Goal: Task Accomplishment & Management: Manage account settings

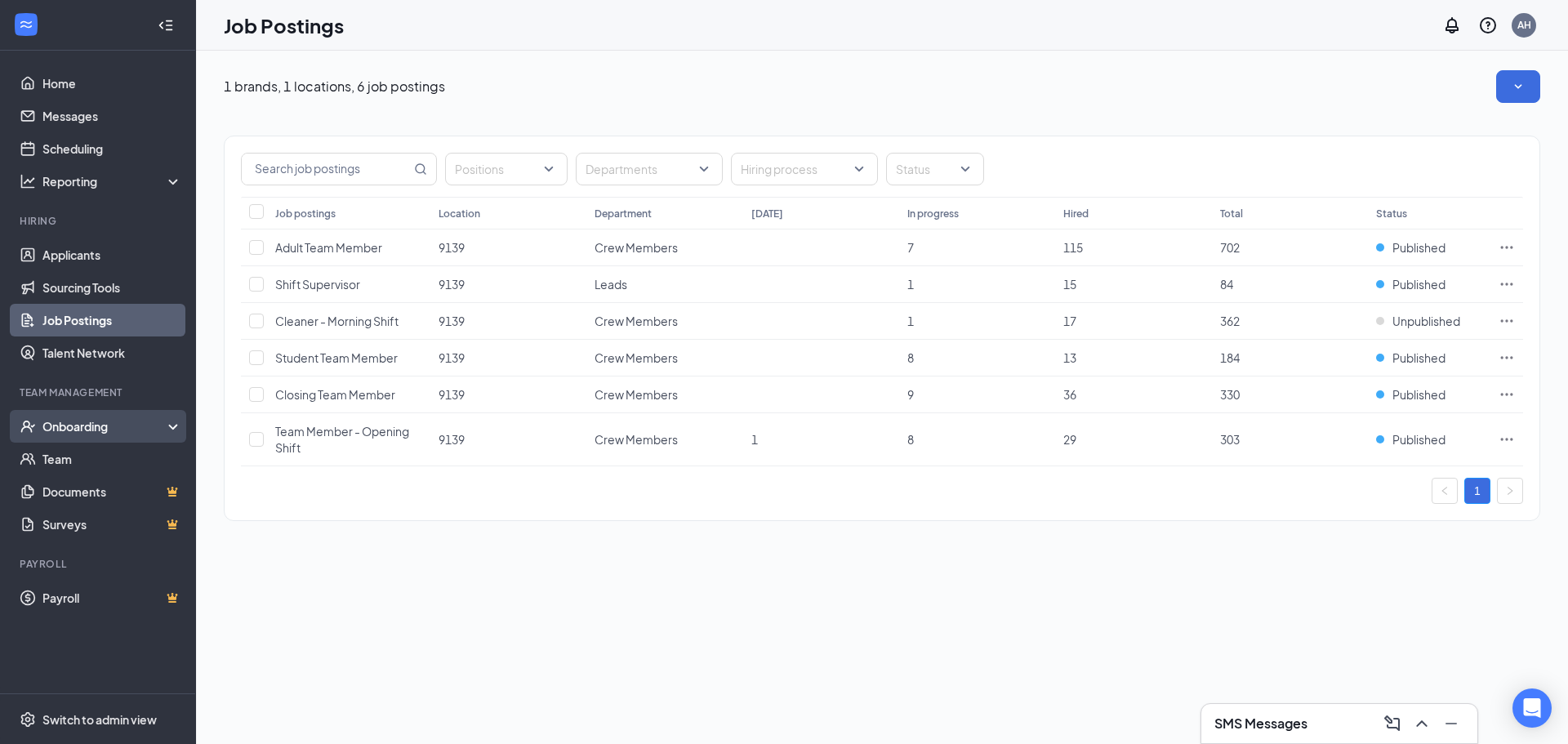
click at [109, 435] on div "Onboarding" at bounding box center [97, 426] width 196 height 33
click at [108, 418] on div "Onboarding" at bounding box center [105, 426] width 125 height 16
click at [93, 253] on link "Applicants" at bounding box center [111, 255] width 139 height 33
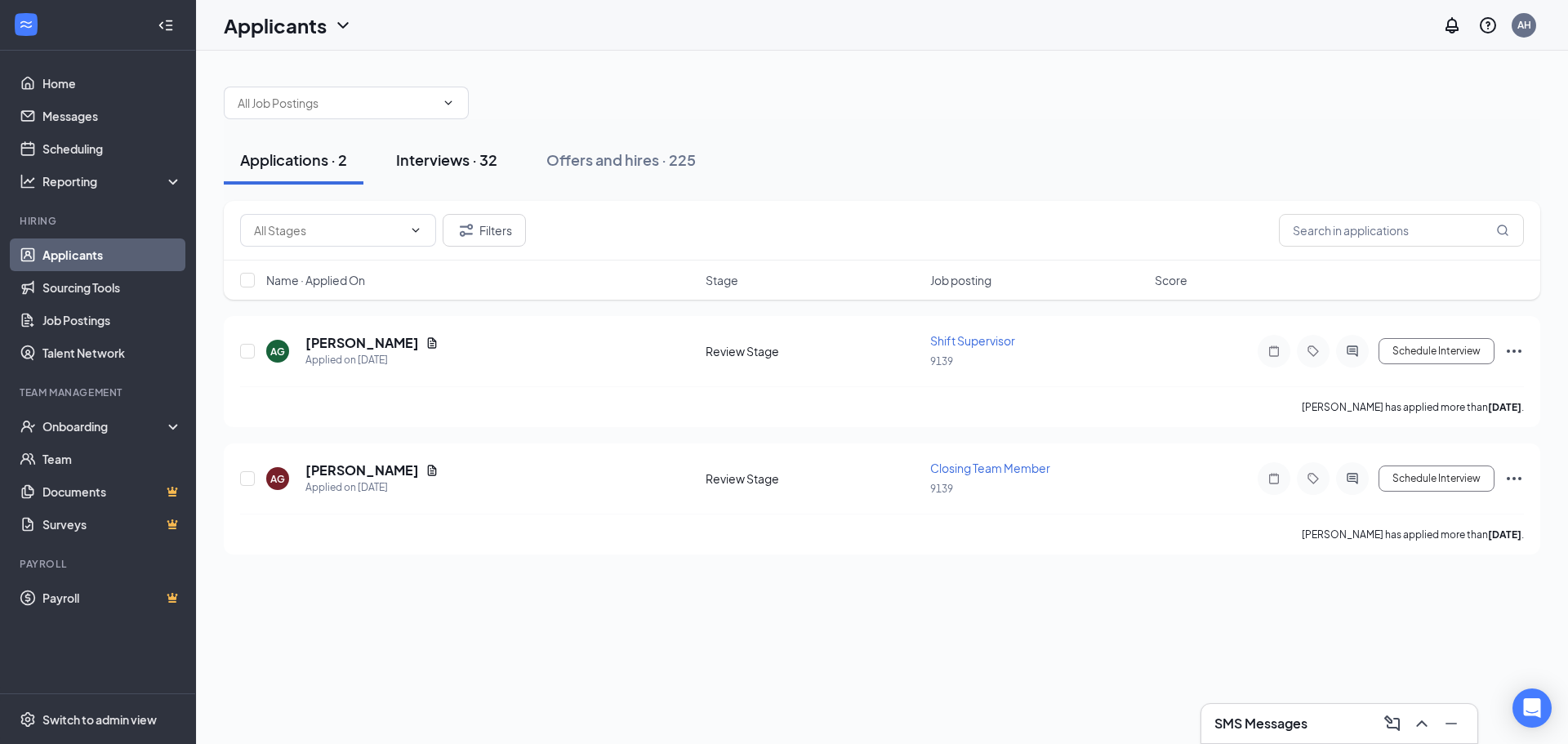
click at [440, 161] on div "Interviews · 32" at bounding box center [447, 160] width 101 height 21
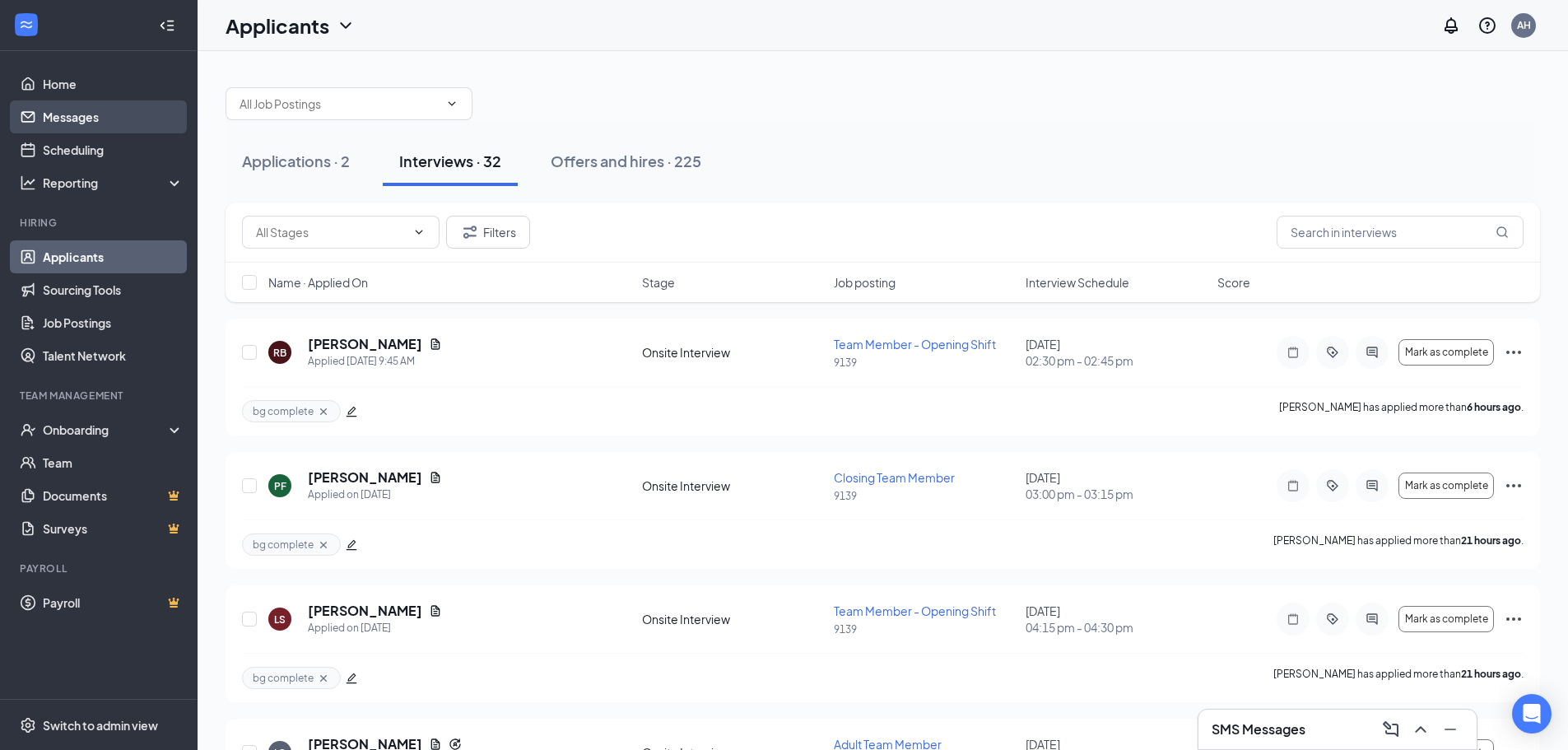
click at [99, 123] on link "Messages" at bounding box center [112, 116] width 141 height 33
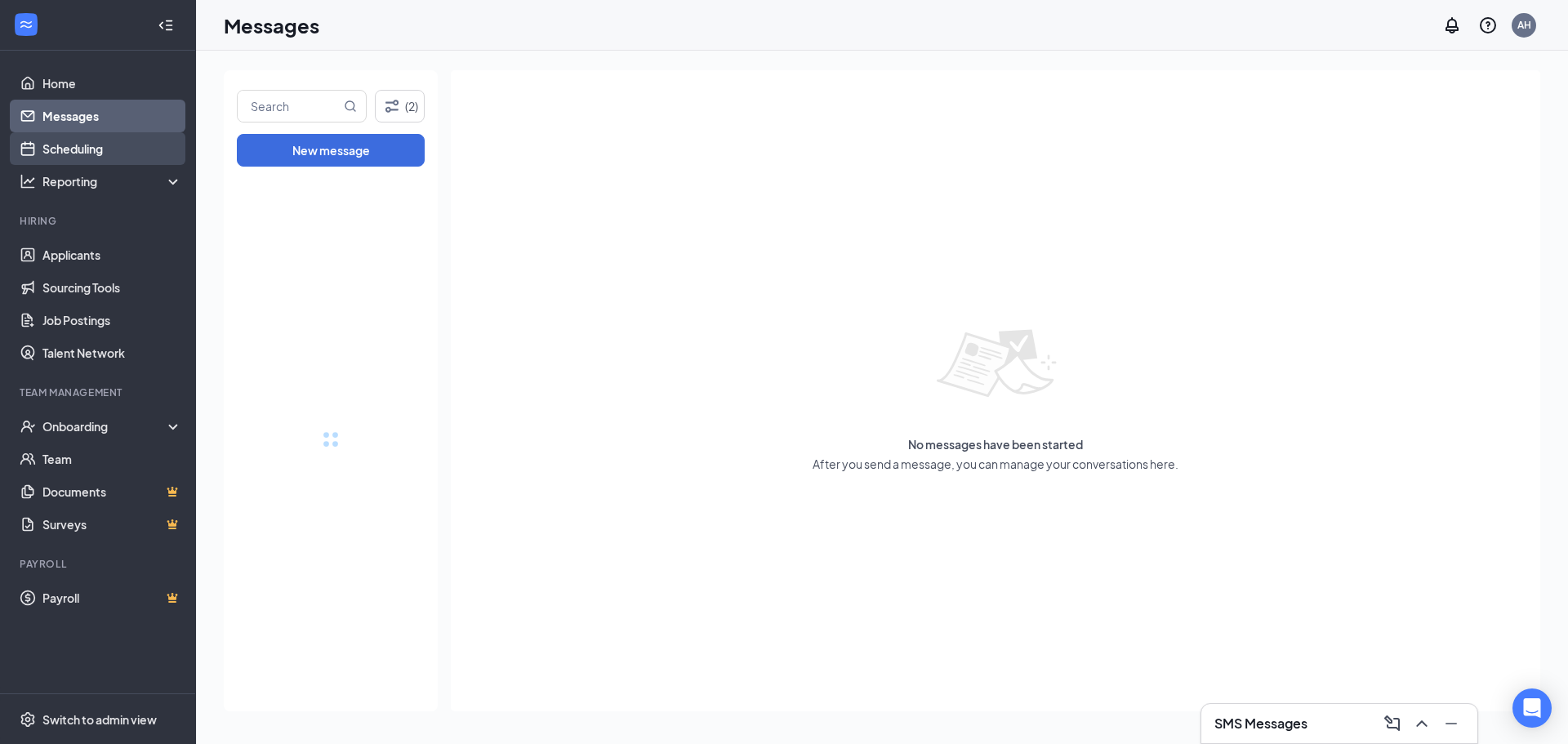
click at [95, 146] on link "Scheduling" at bounding box center [111, 148] width 139 height 33
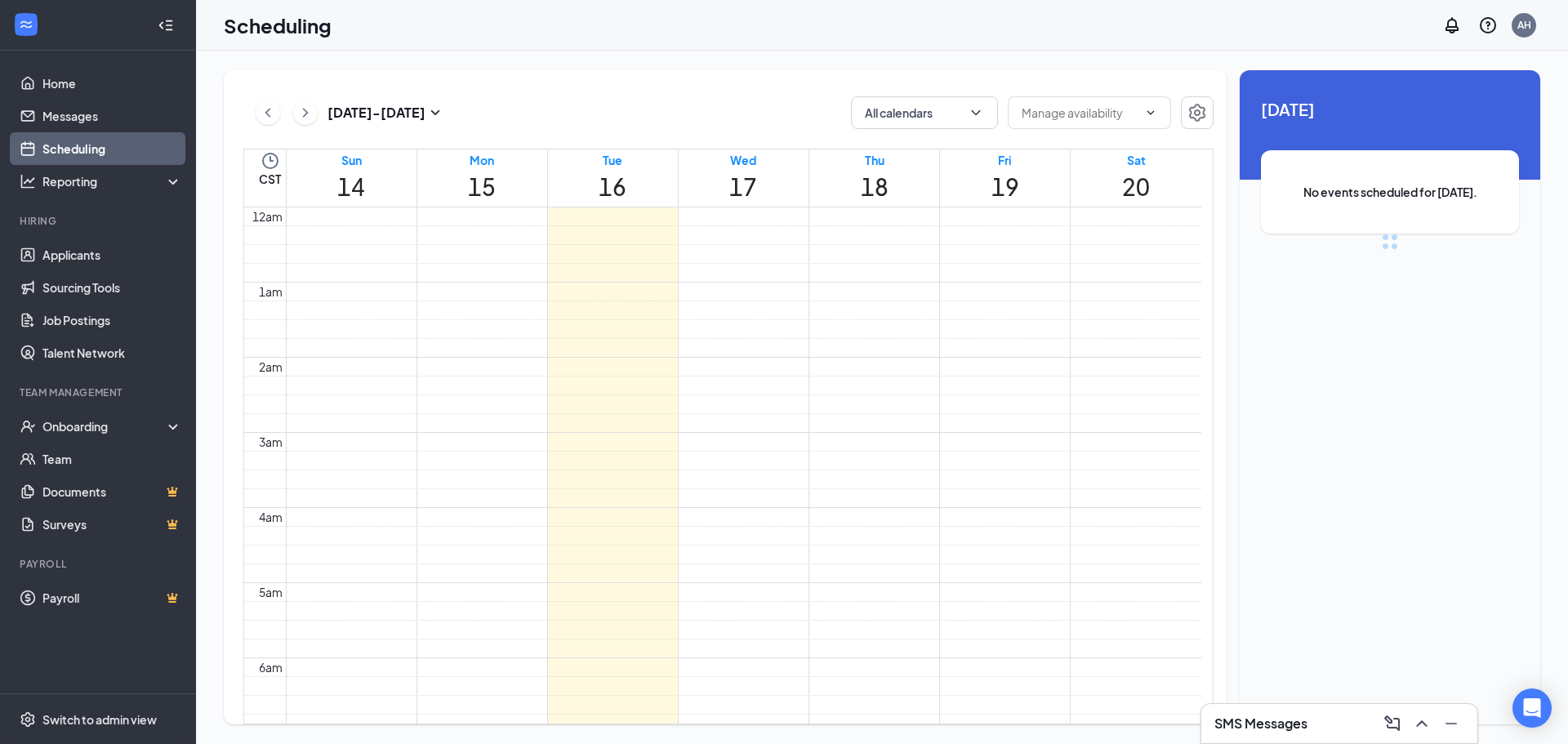
click at [72, 145] on link "Scheduling" at bounding box center [111, 148] width 139 height 33
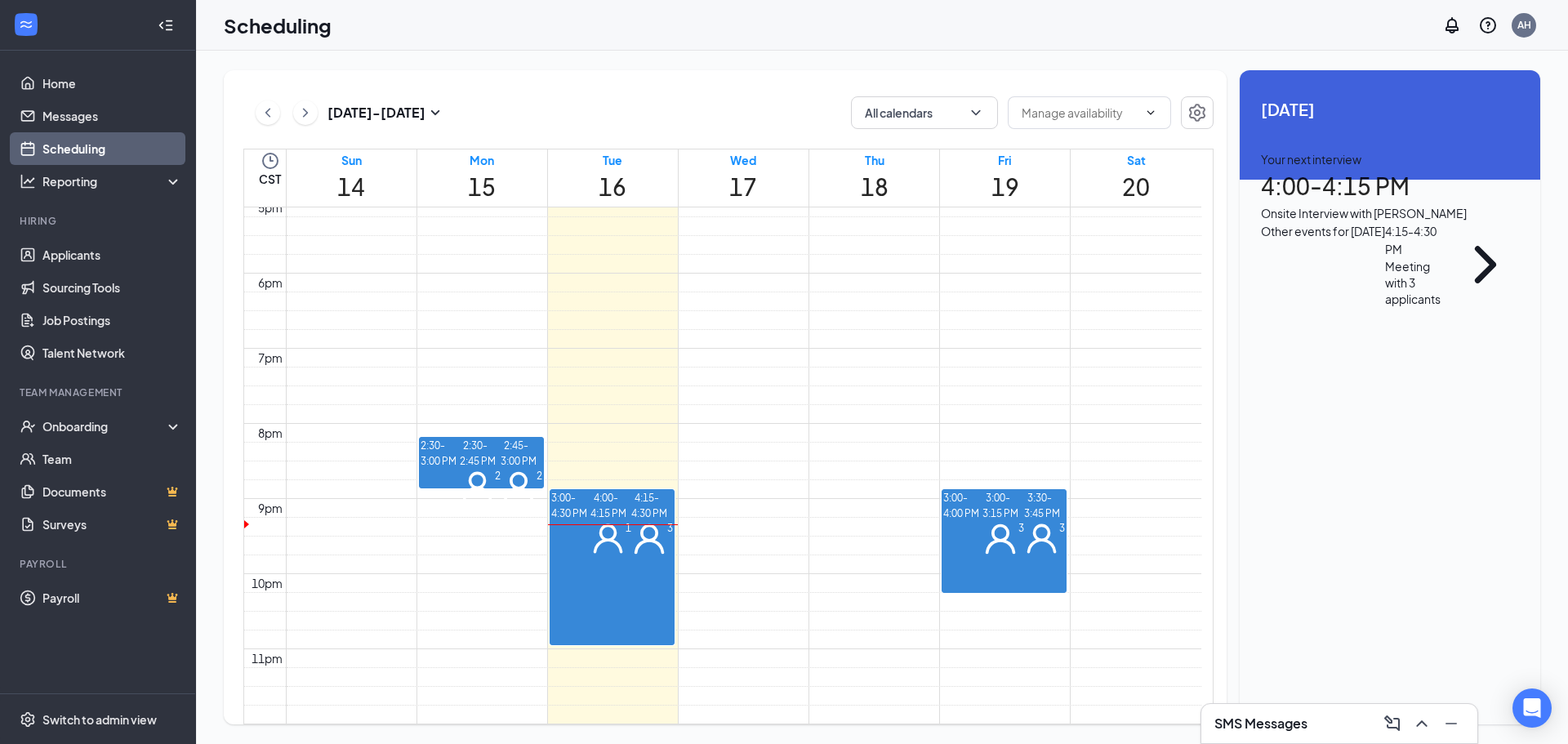
scroll to position [1455, 0]
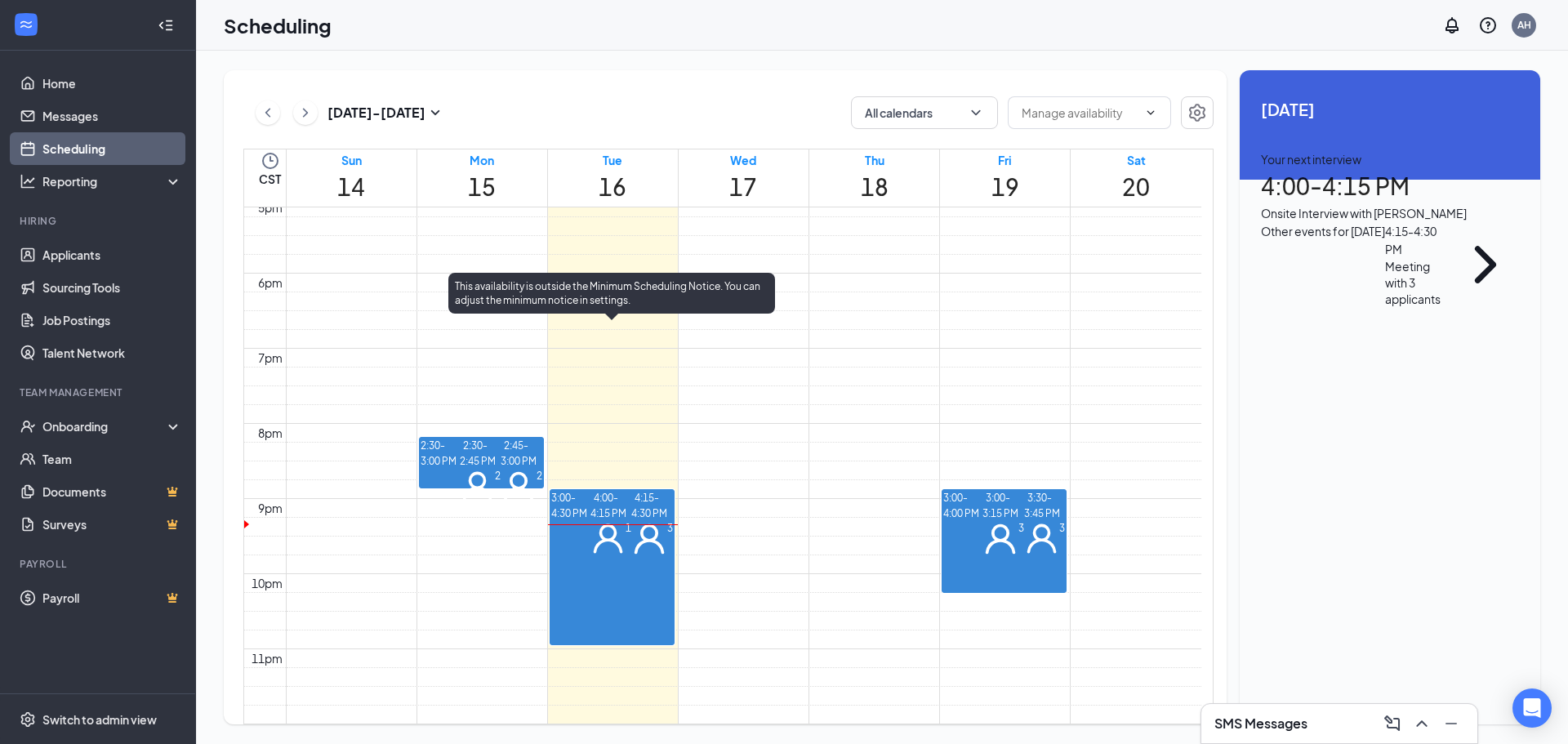
click at [591, 489] on span "4:00-4:15 PM" at bounding box center [608, 504] width 36 height 33
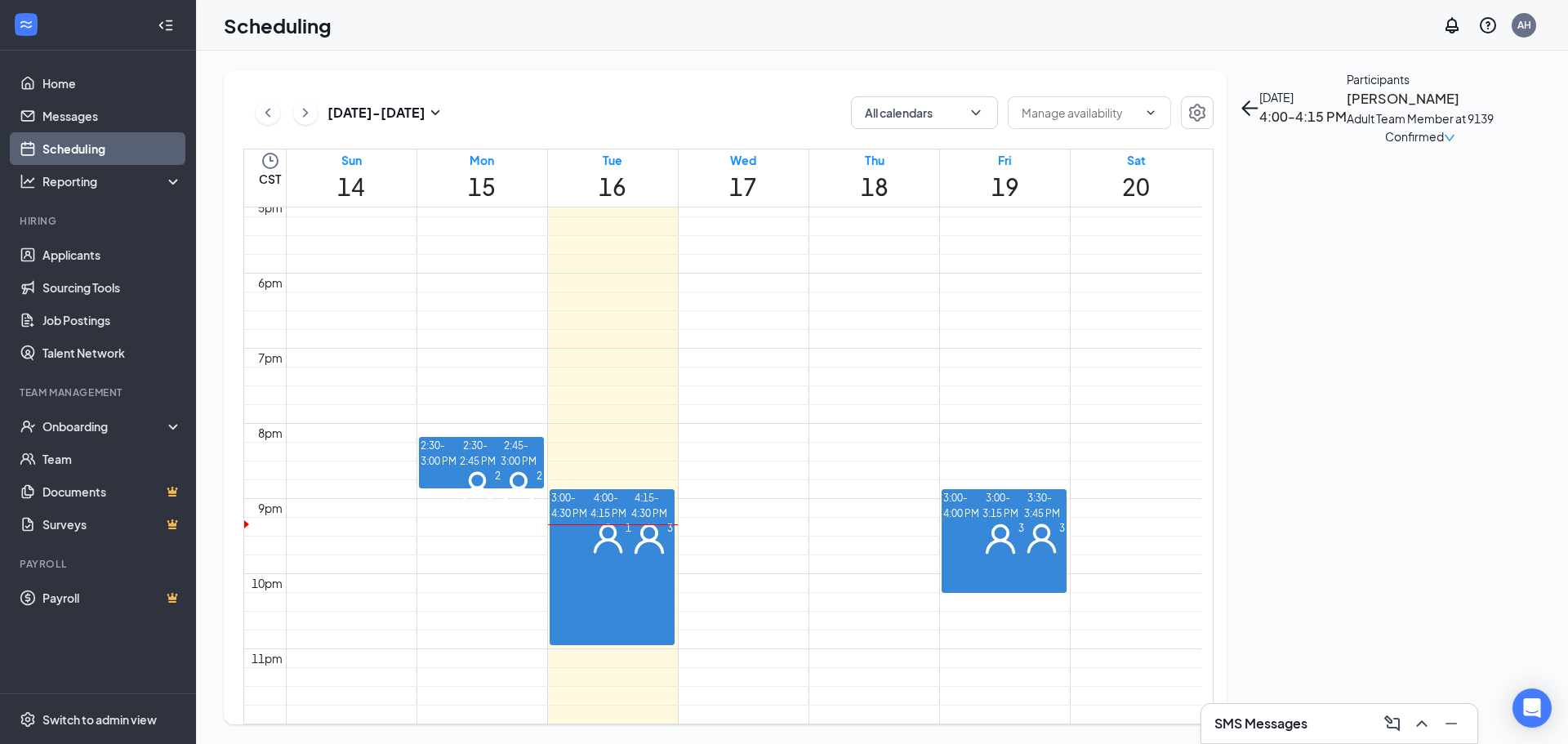
click at [1443, 145] on span "Confirmed" at bounding box center [1414, 136] width 59 height 18
click at [1435, 252] on span "Request Reschedule" at bounding box center [1414, 254] width 111 height 18
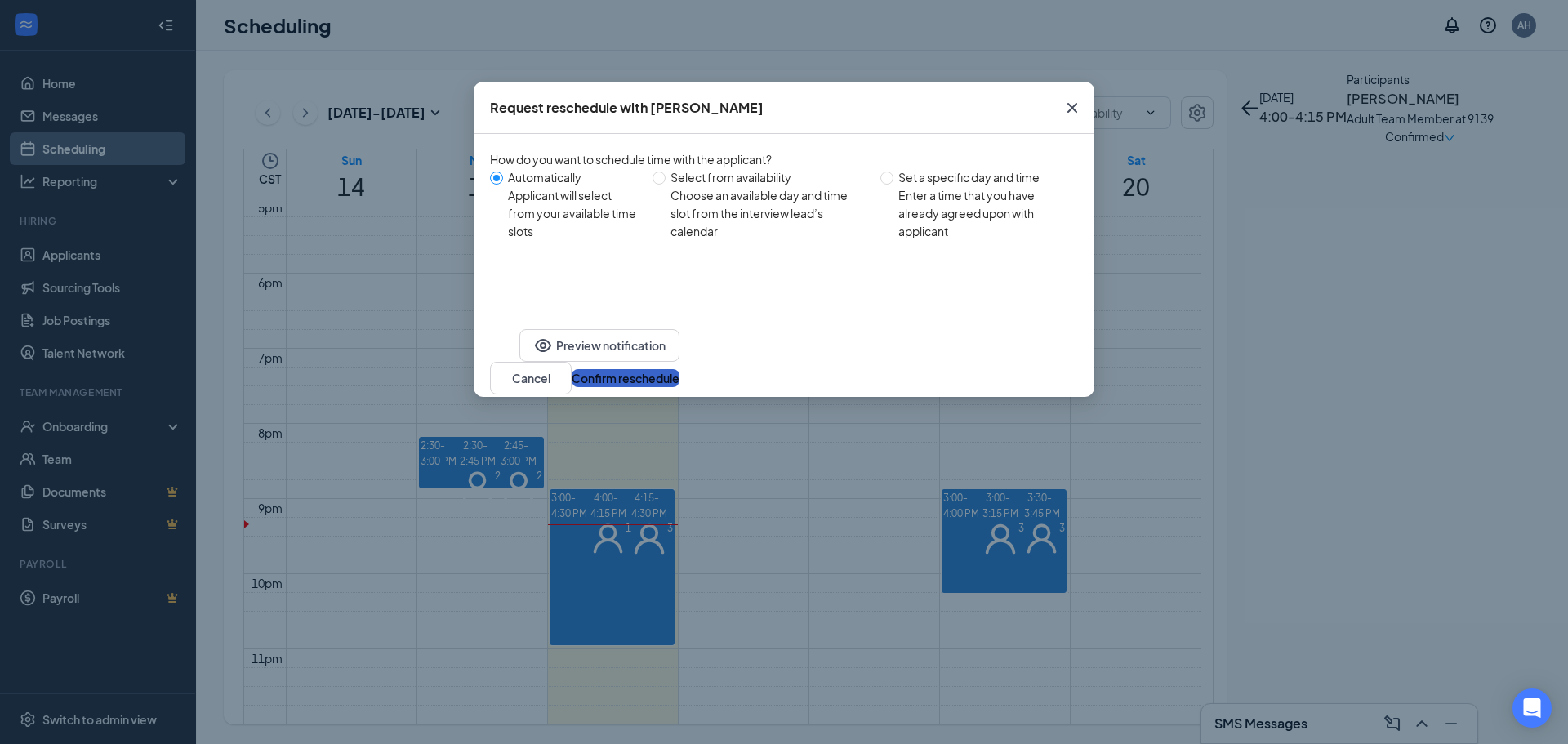
click at [680, 369] on button "Confirm reschedule" at bounding box center [625, 377] width 108 height 18
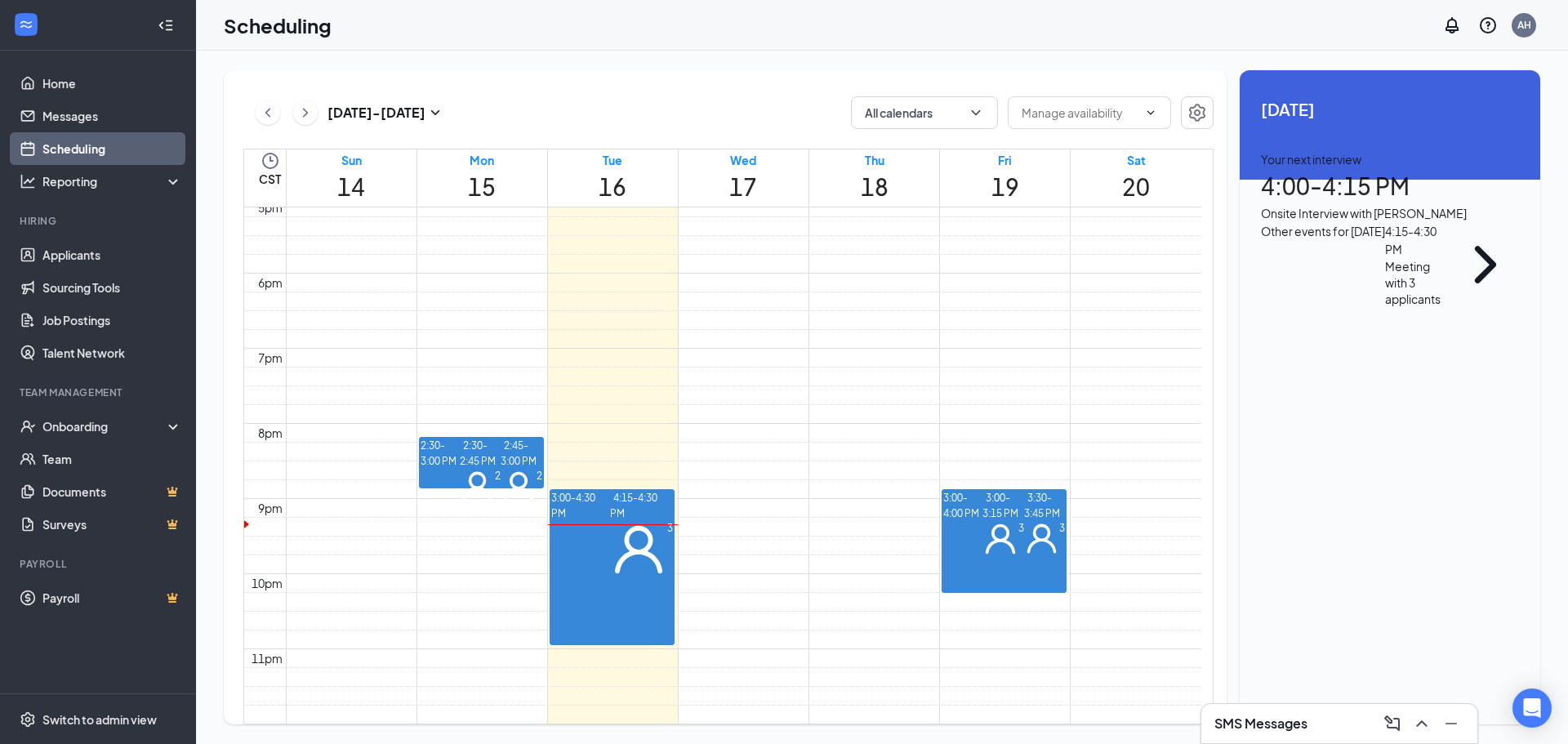
click at [610, 489] on span "4:15-4:30 PM" at bounding box center [634, 504] width 48 height 33
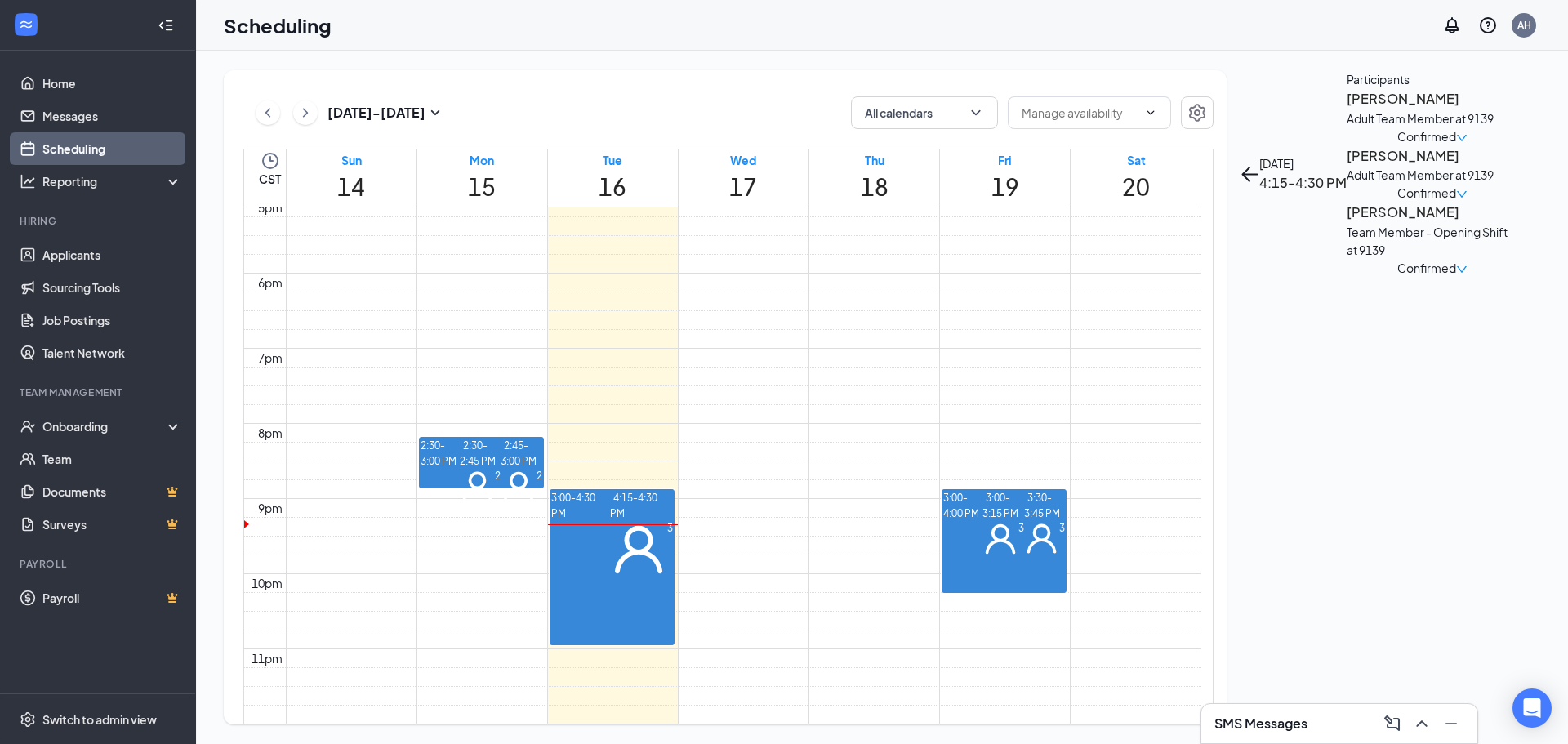
click at [1460, 145] on div "Confirmed" at bounding box center [1431, 136] width 171 height 18
click at [1456, 145] on span "Confirmed" at bounding box center [1426, 136] width 59 height 18
click at [1445, 245] on span "Request Reschedule" at bounding box center [1414, 254] width 111 height 18
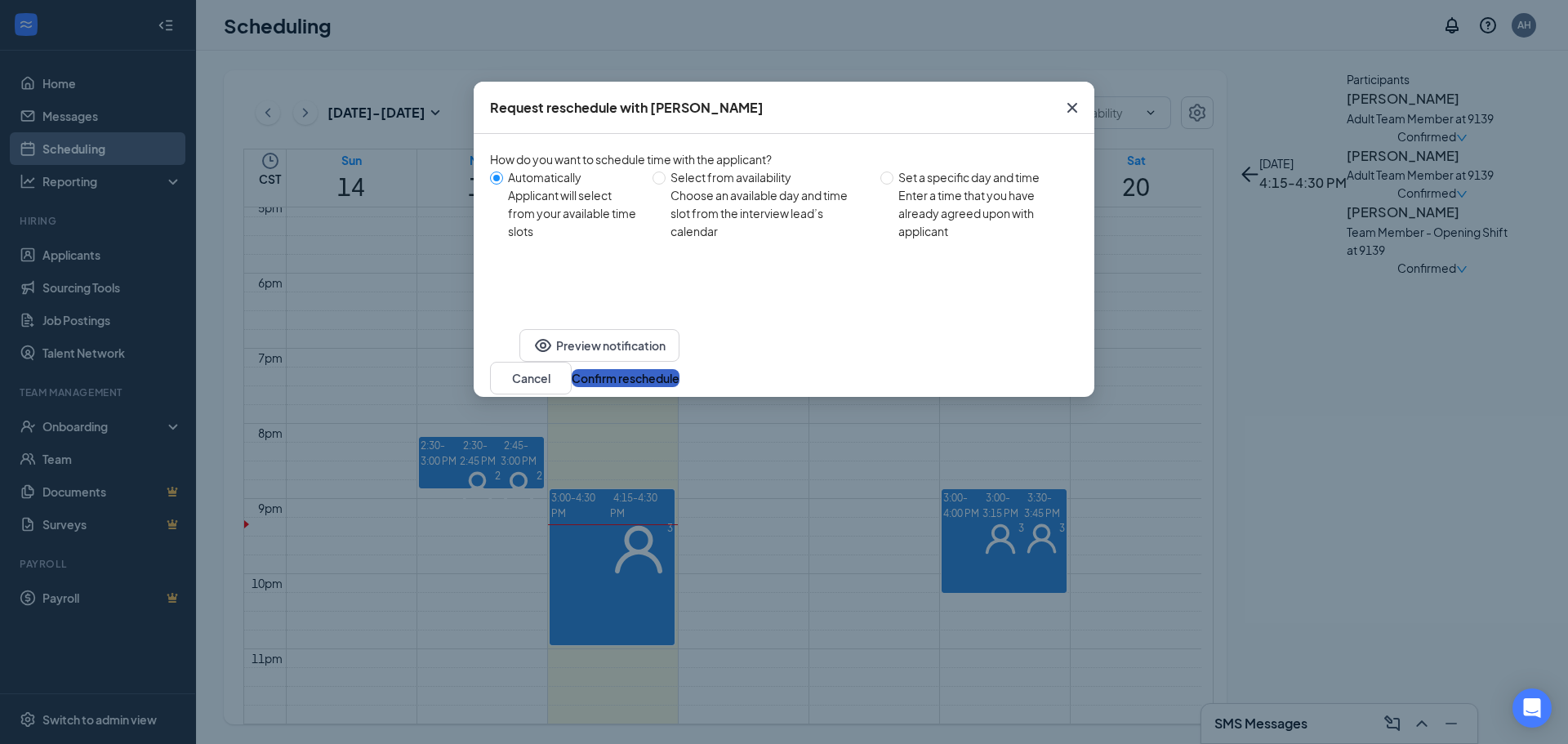
click at [680, 369] on button "Confirm reschedule" at bounding box center [625, 377] width 108 height 18
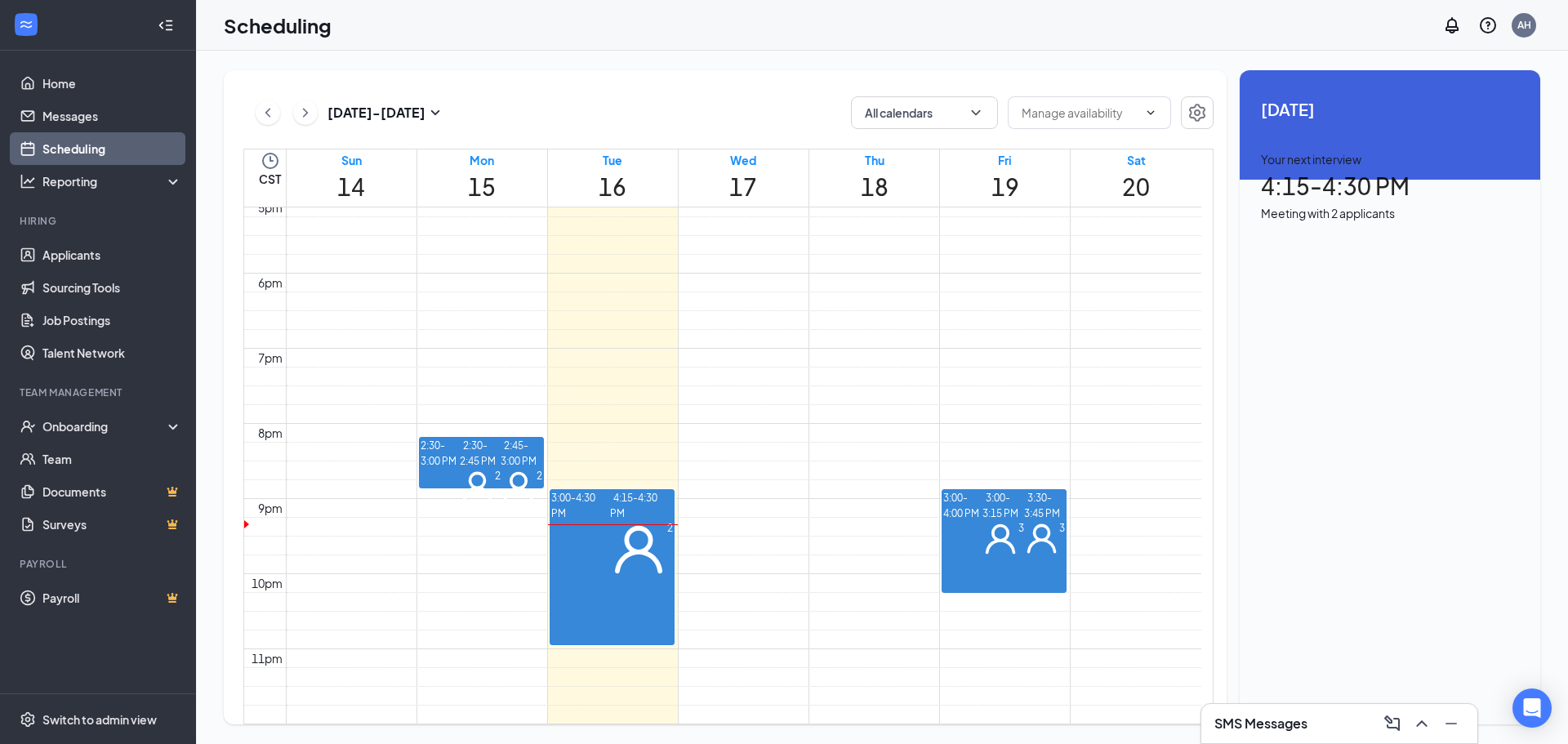
click at [1353, 222] on div "Your next interview 4:15 - 4:30 PM Meeting with 2 applicants" at bounding box center [1390, 185] width 258 height 72
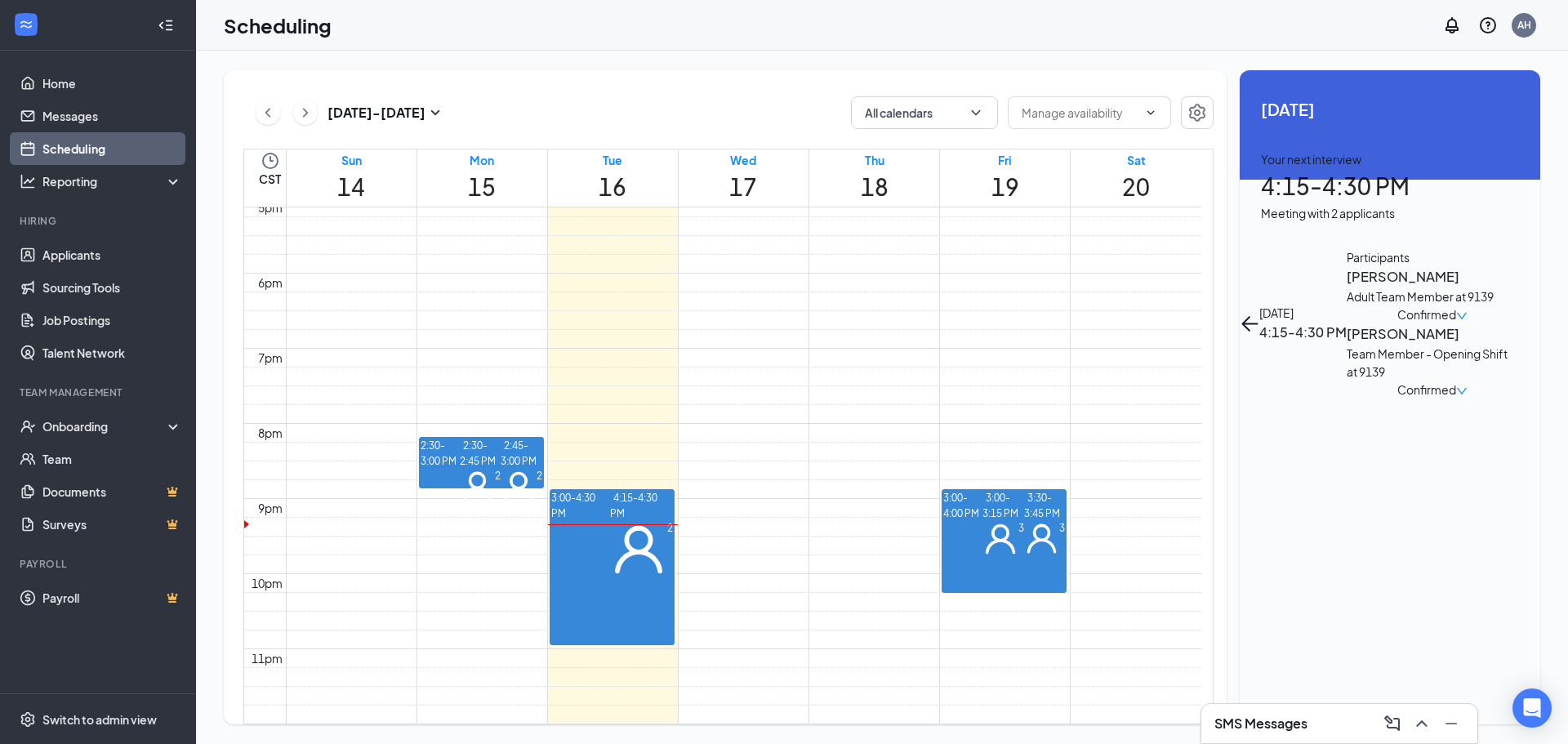
click at [1461, 305] on div "Confirmed" at bounding box center [1431, 314] width 171 height 18
click at [1455, 305] on span "Confirmed" at bounding box center [1426, 314] width 59 height 18
click at [1427, 245] on span "Request Reschedule" at bounding box center [1414, 254] width 111 height 18
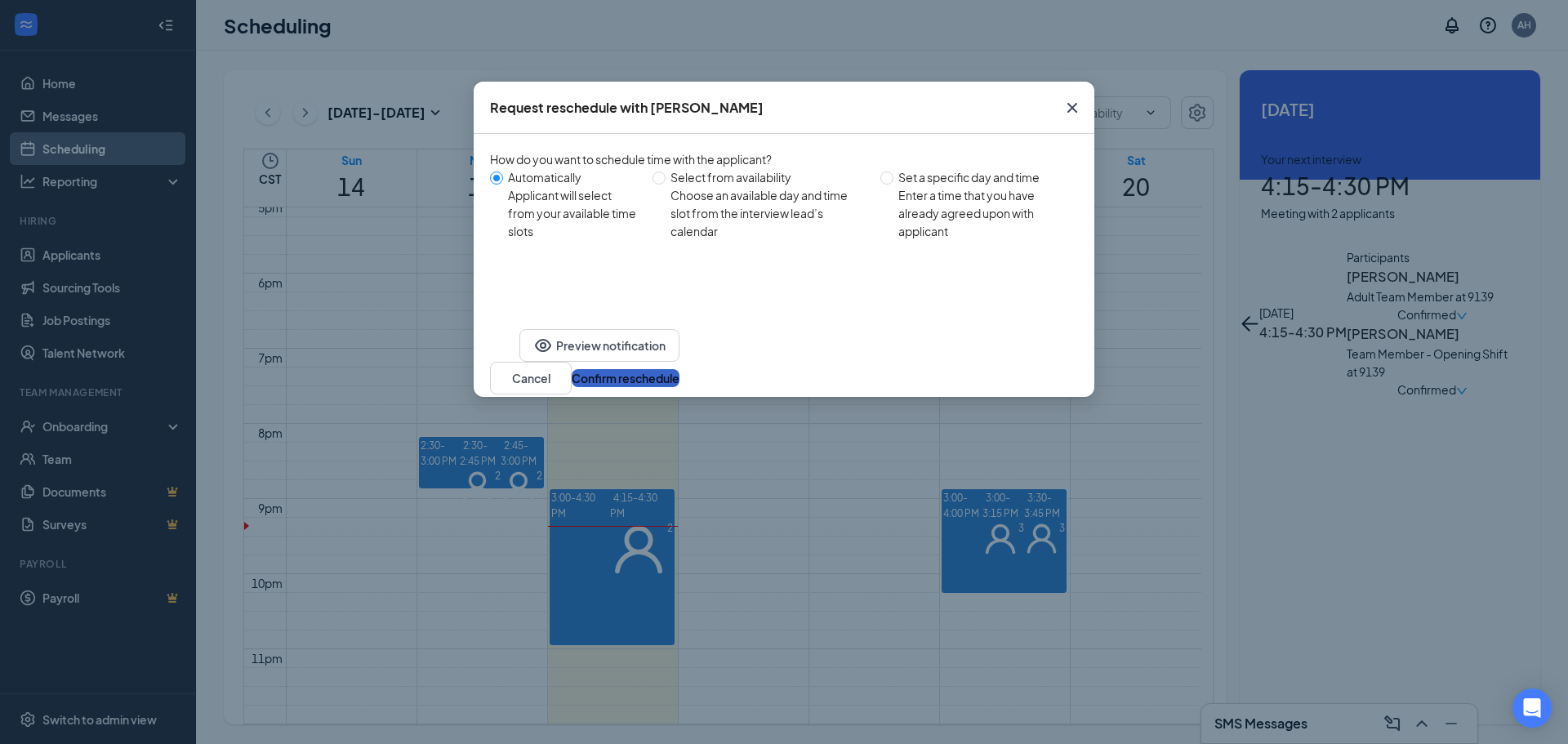
click at [680, 369] on button "Confirm reschedule" at bounding box center [625, 377] width 108 height 18
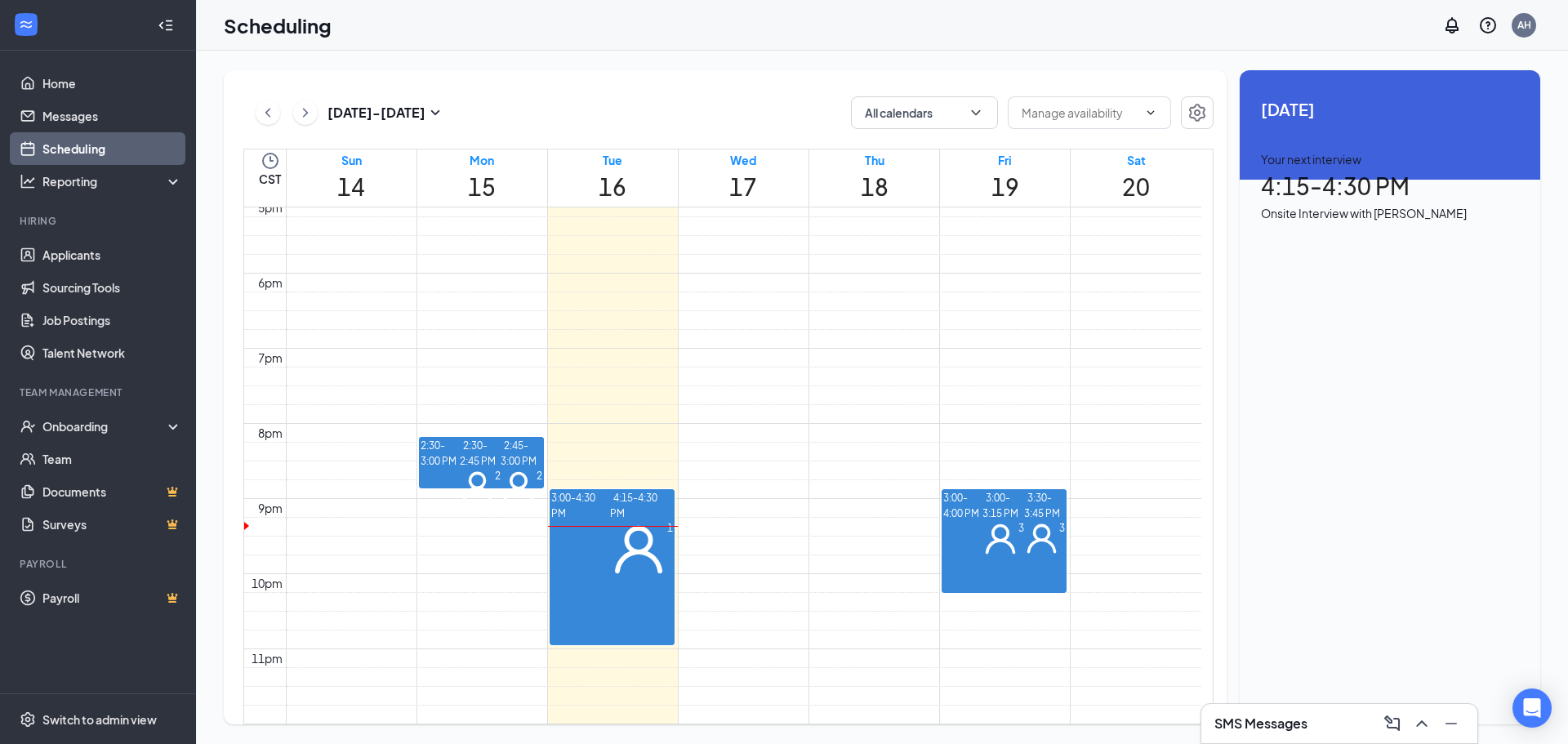
click at [1383, 220] on div "Your next interview 4:15 - 4:30 PM Onsite Interview with [PERSON_NAME]" at bounding box center [1390, 185] width 258 height 72
click at [1453, 323] on div "Confirmed" at bounding box center [1431, 331] width 171 height 18
click at [1456, 323] on span "Confirmed" at bounding box center [1426, 331] width 59 height 18
click at [1446, 245] on span "Request Reschedule" at bounding box center [1414, 254] width 111 height 18
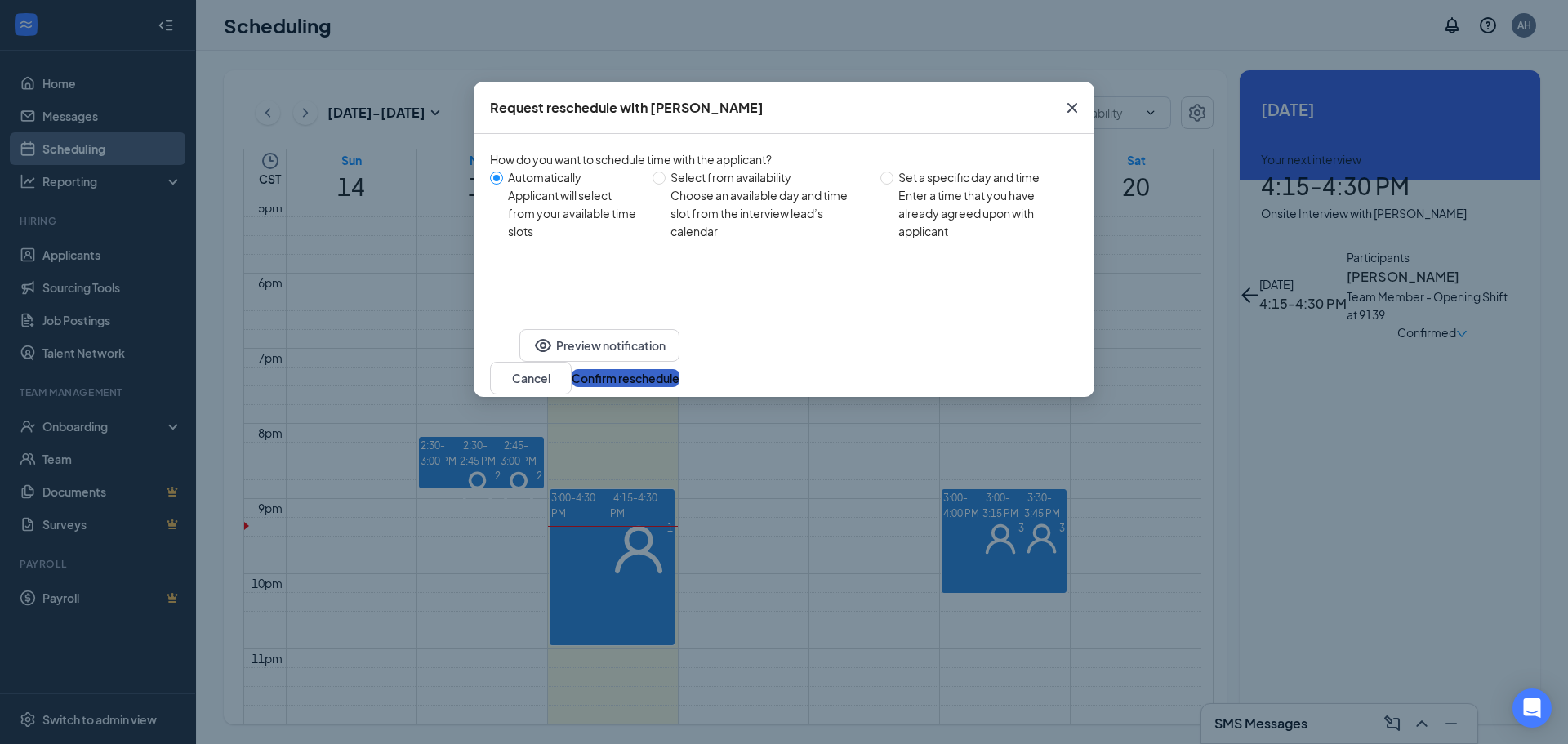
click at [680, 369] on button "Confirm reschedule" at bounding box center [625, 377] width 108 height 18
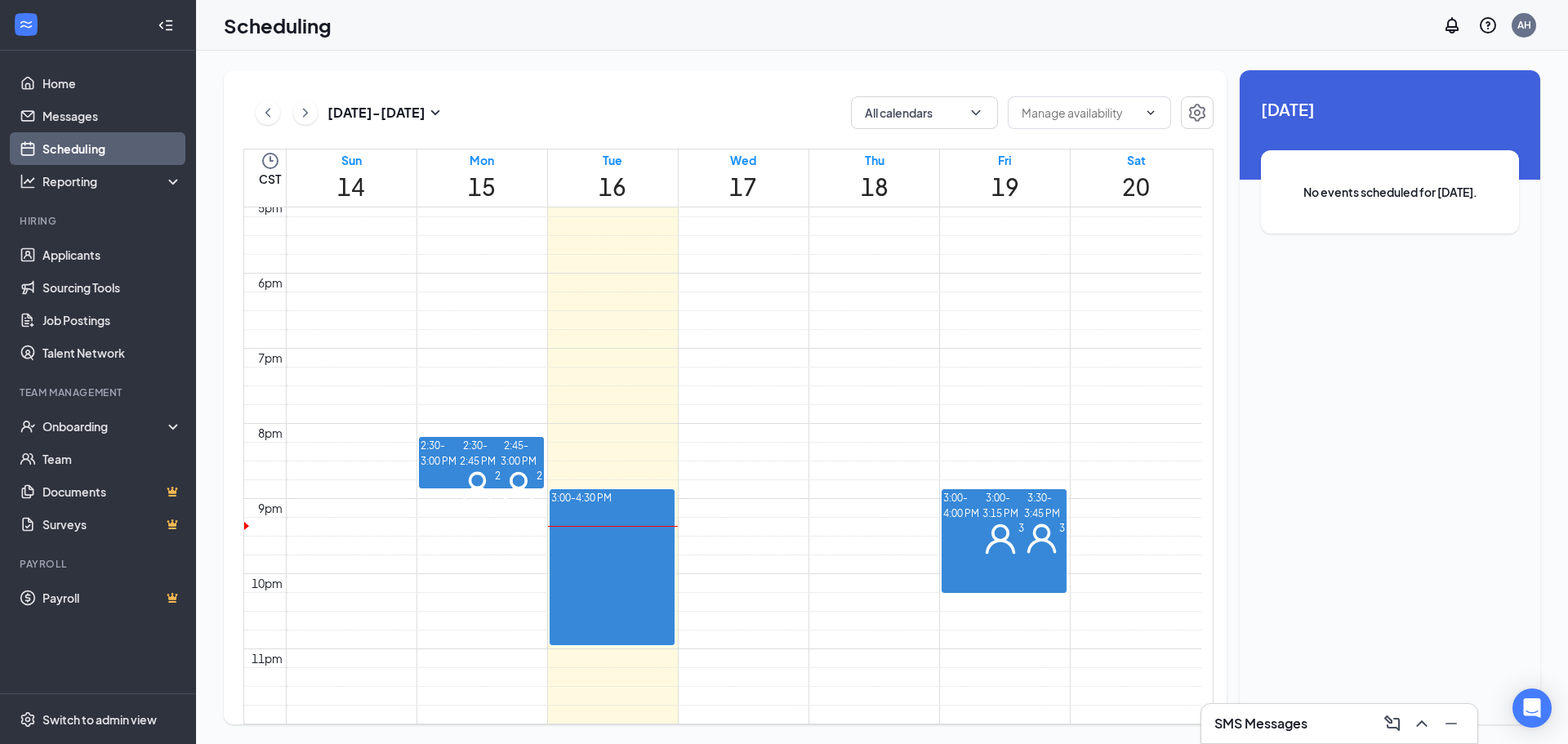
click at [1011, 489] on span "3:00-3:15 PM" at bounding box center [1000, 504] width 36 height 33
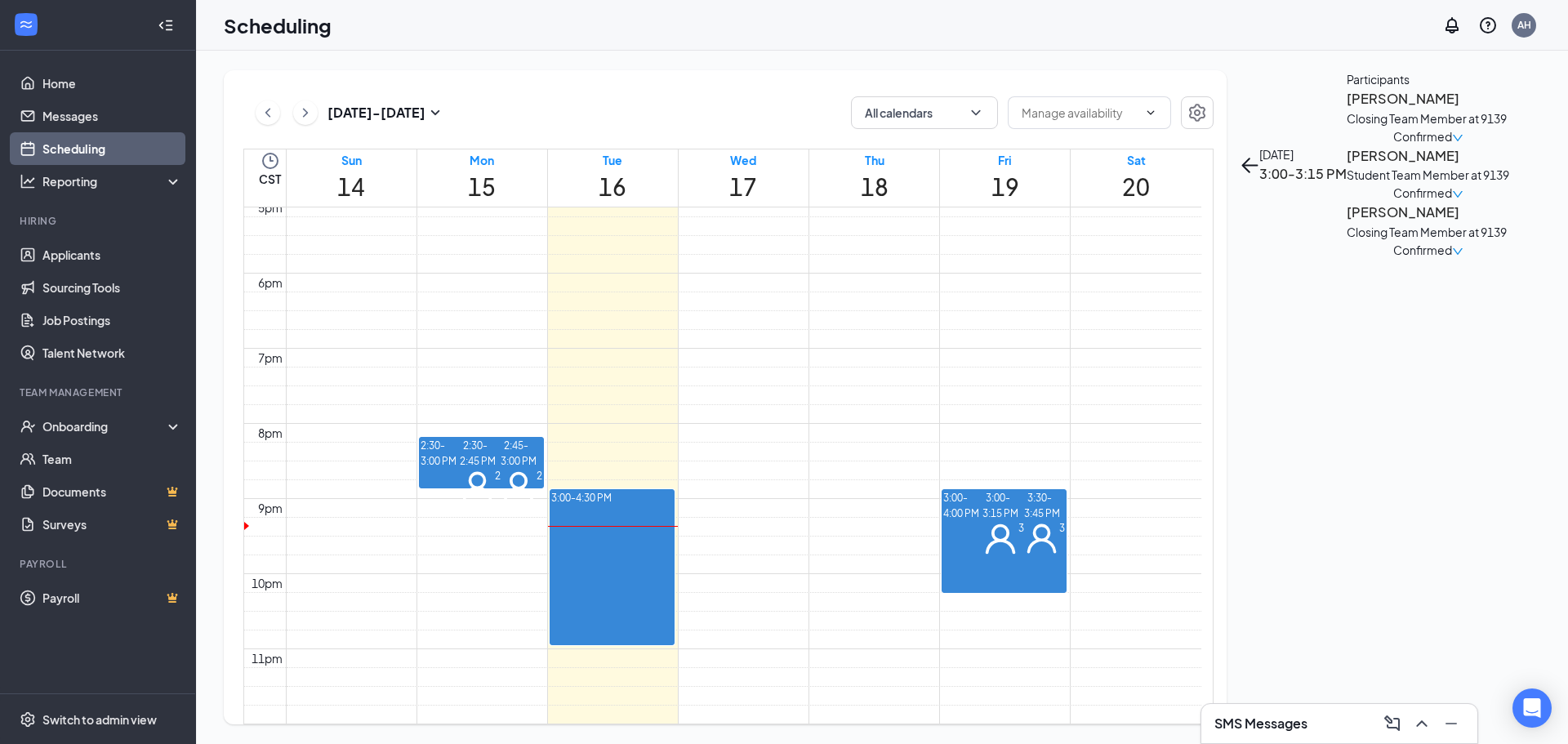
click at [1024, 489] on span "3:30-3:45 PM" at bounding box center [1042, 504] width 36 height 33
